Goal: Task Accomplishment & Management: Use online tool/utility

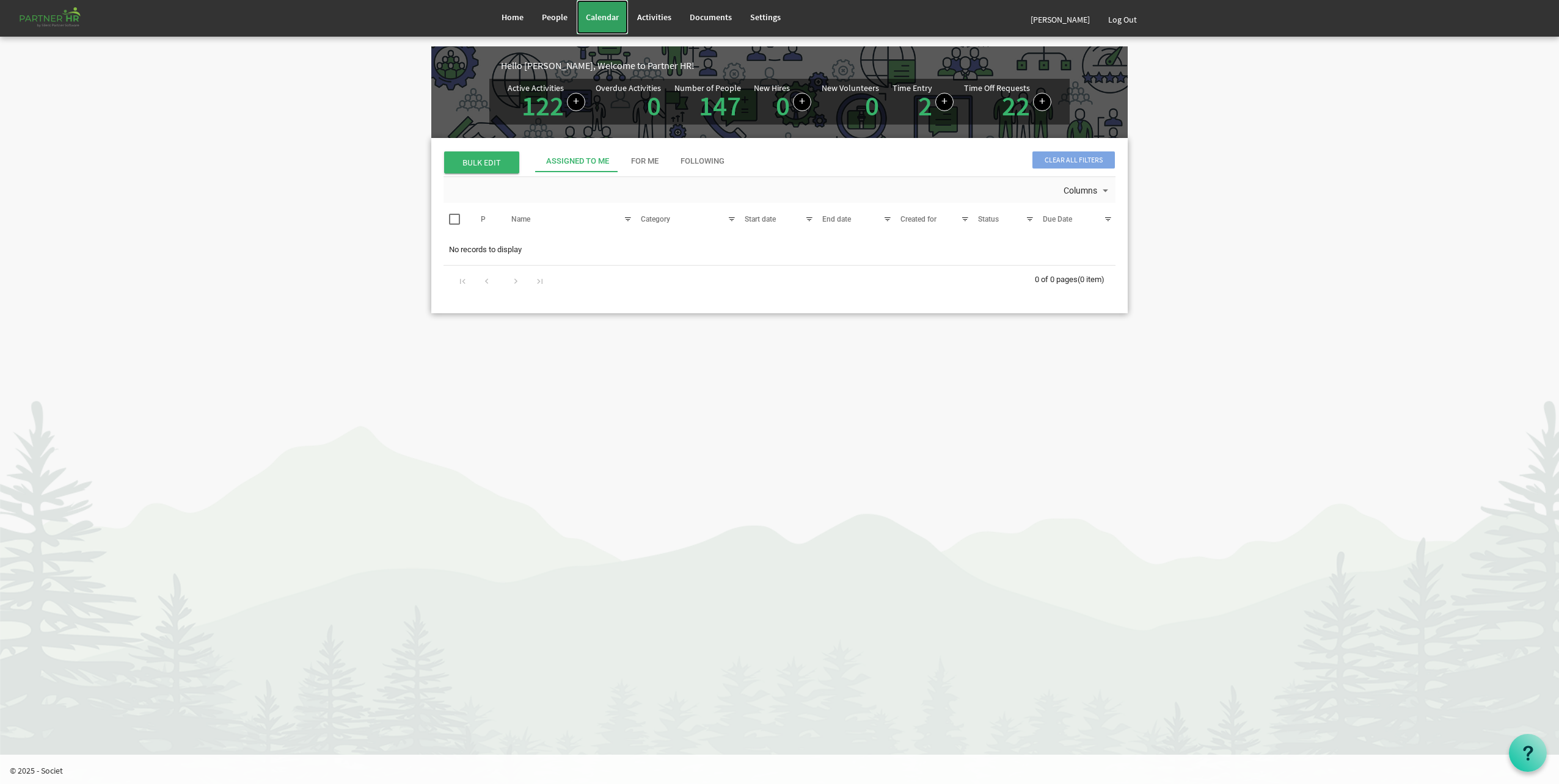
click at [612, 23] on link "Calendar" at bounding box center [602, 17] width 51 height 34
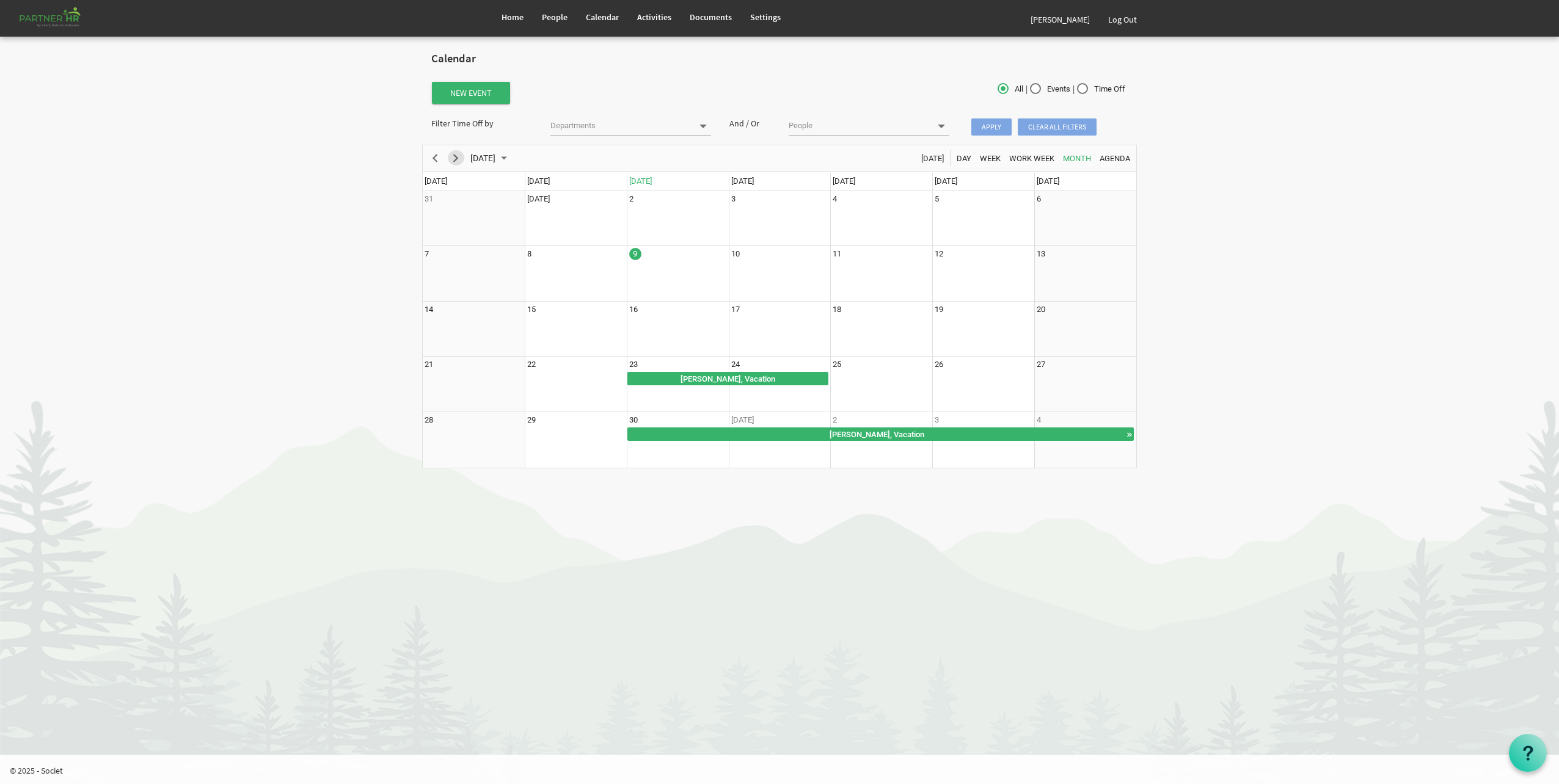
click at [453, 160] on span "Next" at bounding box center [455, 158] width 15 height 16
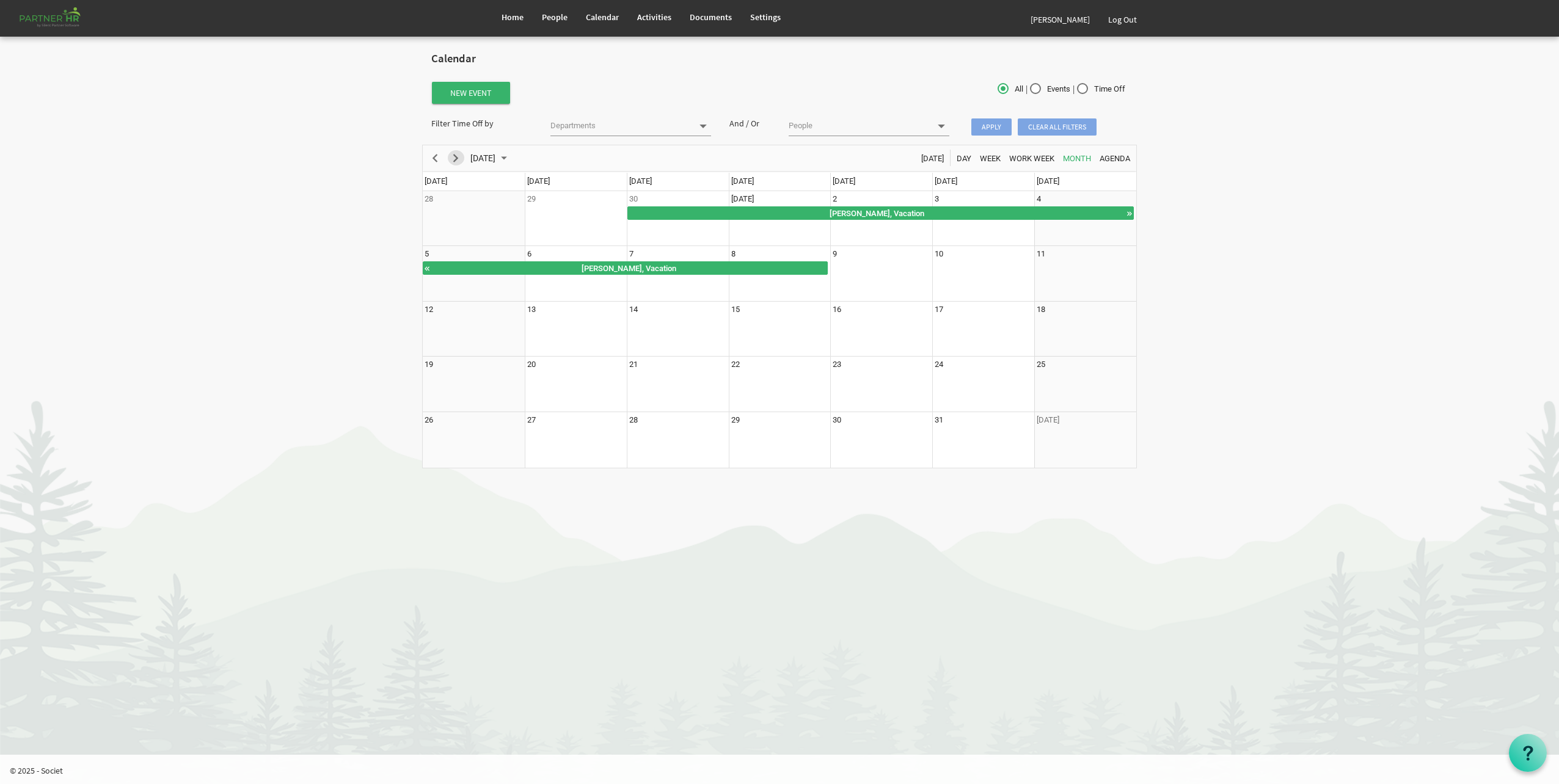
click at [457, 155] on span "Next" at bounding box center [455, 158] width 15 height 16
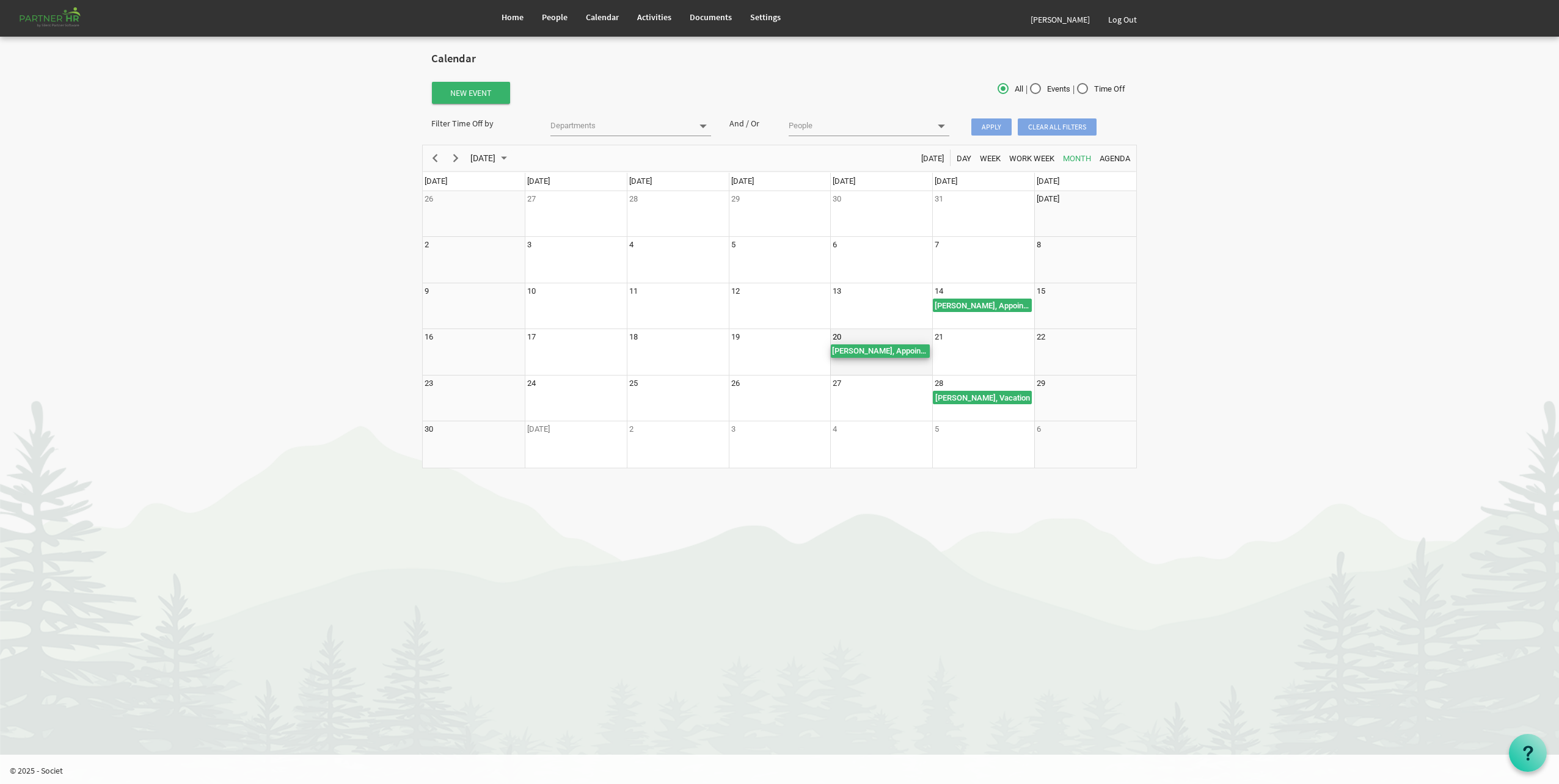
click at [900, 353] on div "Laura Conway, Appointment" at bounding box center [880, 351] width 99 height 14
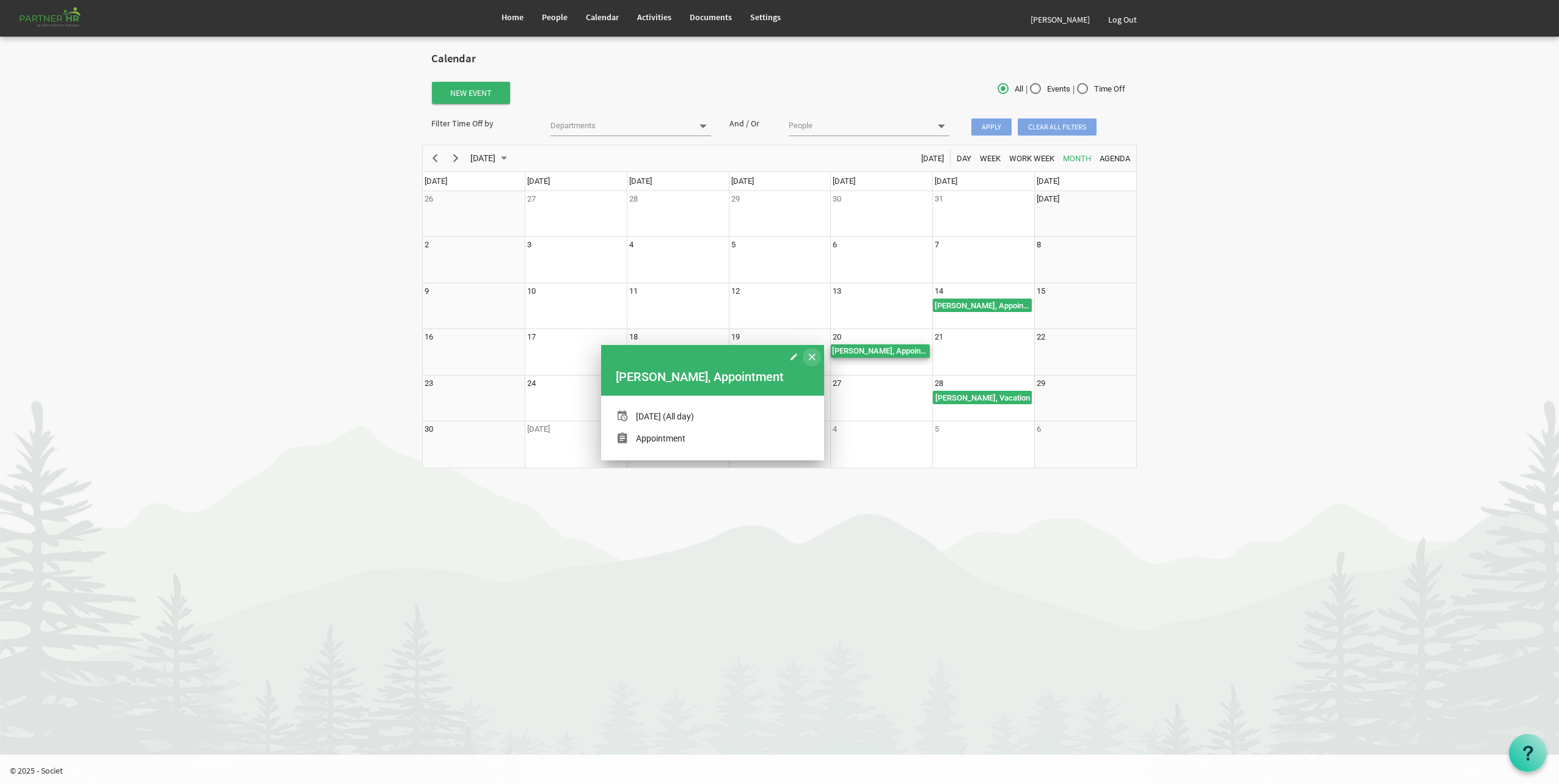
click at [807, 359] on button "of November 2025" at bounding box center [812, 357] width 18 height 18
